Goal: Transaction & Acquisition: Subscribe to service/newsletter

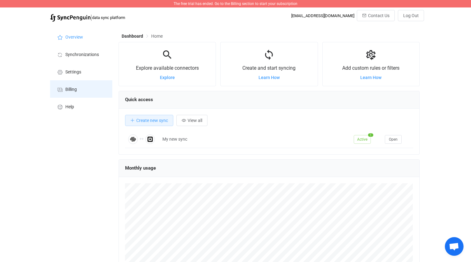
click at [78, 92] on li "Billing" at bounding box center [81, 88] width 62 height 17
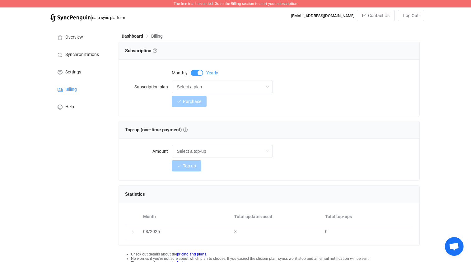
click at [199, 72] on span at bounding box center [197, 73] width 12 height 6
click at [199, 88] on input "Select a plan" at bounding box center [222, 87] width 101 height 12
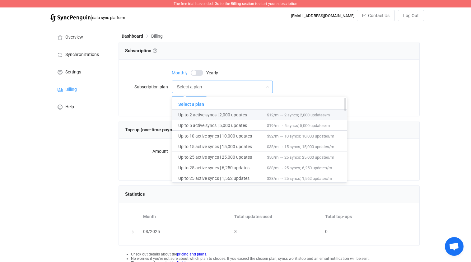
click at [209, 115] on span "Up to 2 active syncs | 2,000 updates" at bounding box center [222, 115] width 89 height 11
type input "Up to 2 active syncs | 2,000 updates"
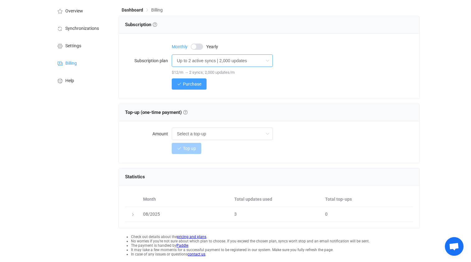
scroll to position [26, 0]
click at [193, 133] on input "text" at bounding box center [222, 134] width 101 height 12
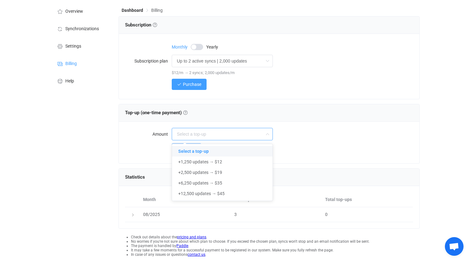
click at [271, 109] on div "Top-up (one-time payment) Top-up (one-time payment) Get additional sync updates…" at bounding box center [269, 112] width 288 height 9
type input "Select a top-up"
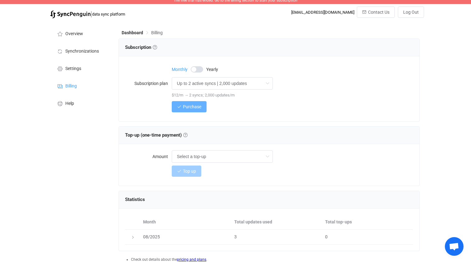
scroll to position [0, 0]
